Goal: Task Accomplishment & Management: Manage account settings

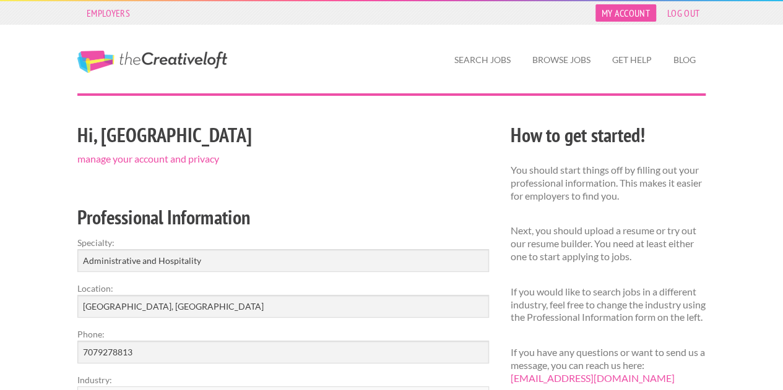
click at [634, 9] on link "My Account" at bounding box center [625, 12] width 61 height 17
click at [614, 15] on link "My Account" at bounding box center [625, 12] width 61 height 17
click at [623, 14] on link "My Account" at bounding box center [625, 12] width 61 height 17
click at [203, 158] on link "manage your account and privacy" at bounding box center [148, 159] width 142 height 12
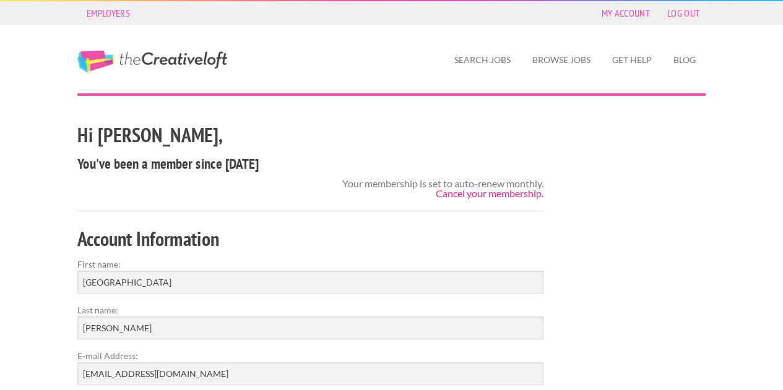
click at [462, 195] on link "Cancel your membership." at bounding box center [490, 193] width 108 height 12
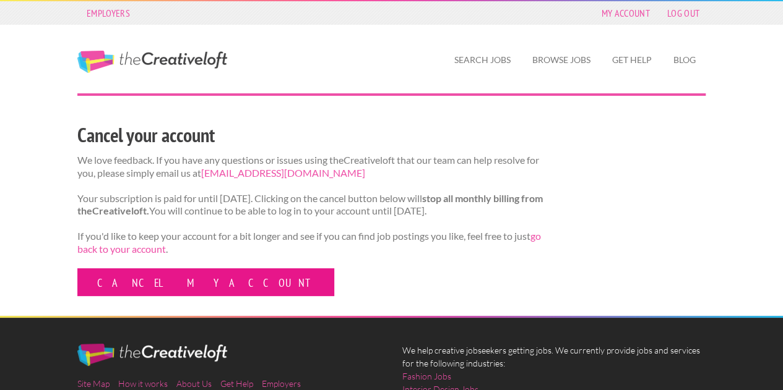
click at [158, 296] on link "Cancel my account" at bounding box center [205, 283] width 257 height 28
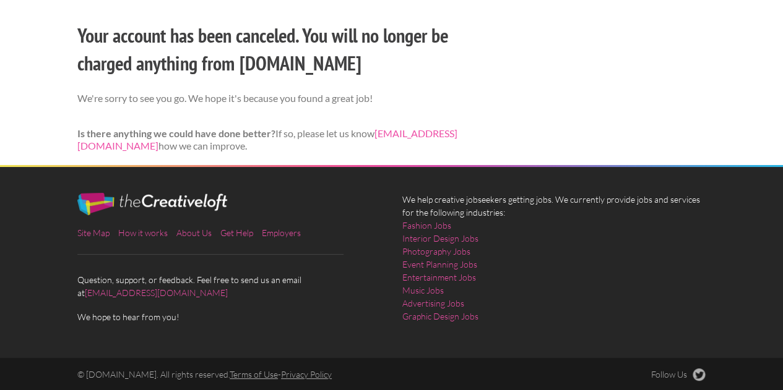
scroll to position [100, 0]
